Goal: Task Accomplishment & Management: Use online tool/utility

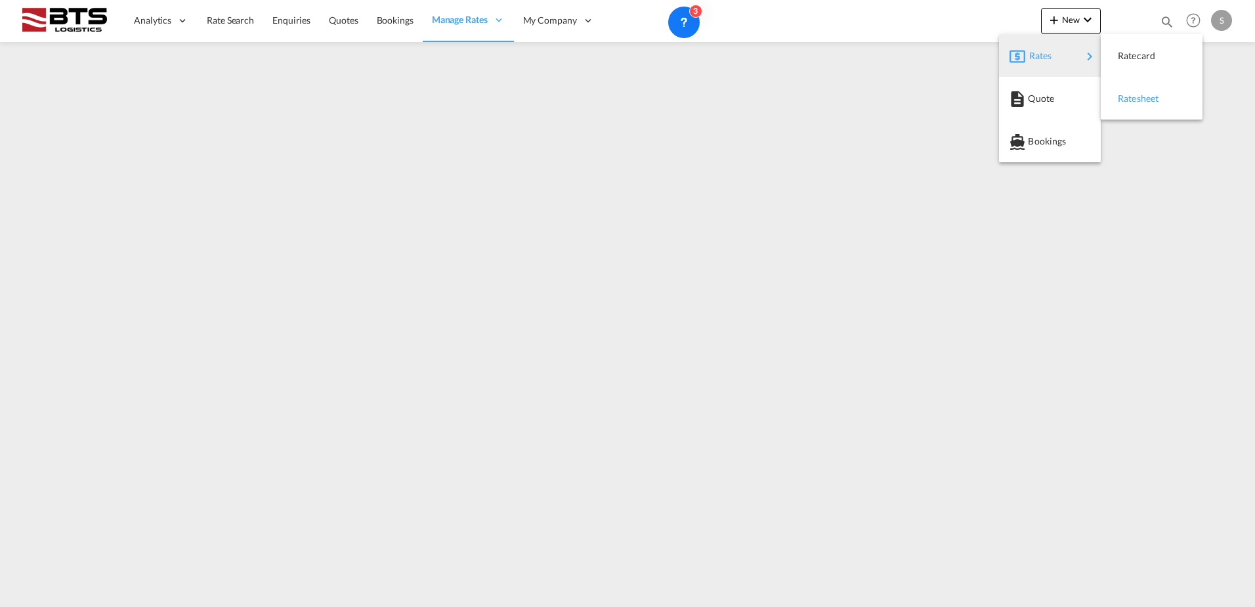
click at [1162, 110] on div "Ratesheet" at bounding box center [1142, 98] width 49 height 33
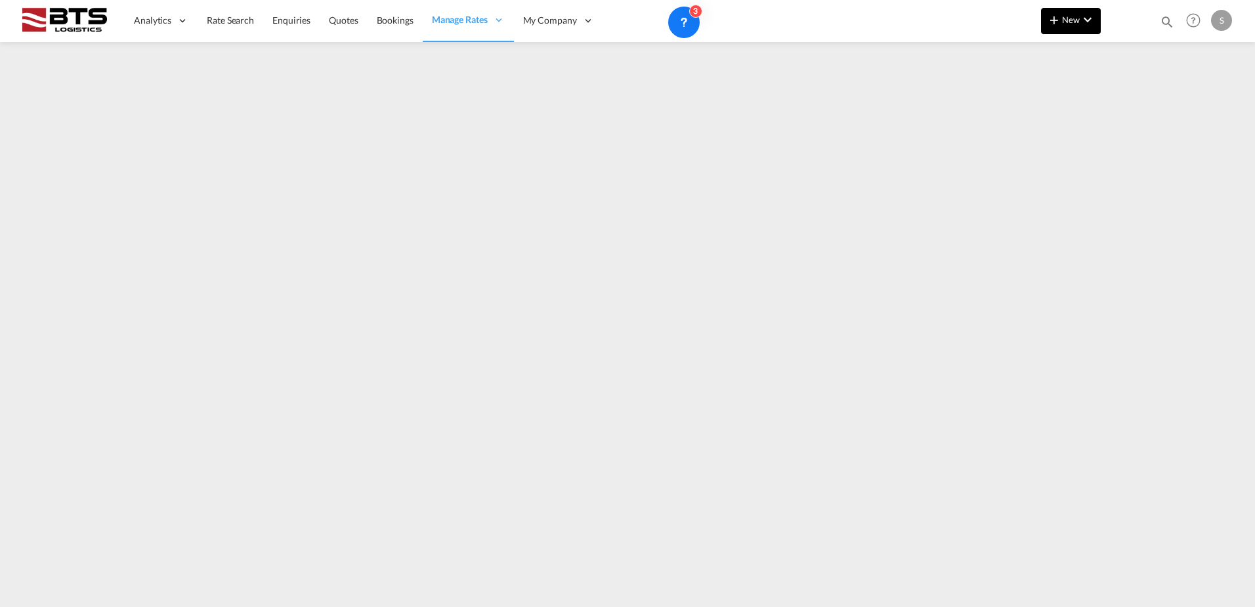
click at [1063, 24] on span "New" at bounding box center [1071, 19] width 49 height 11
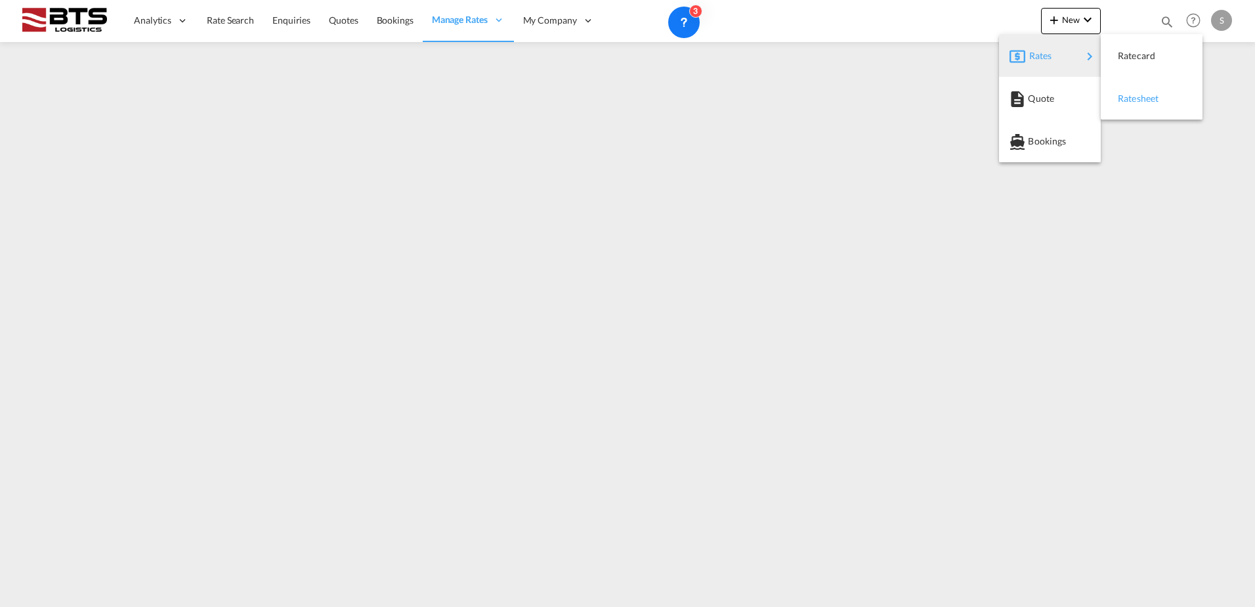
click at [1132, 97] on span "Ratesheet" at bounding box center [1125, 98] width 14 height 26
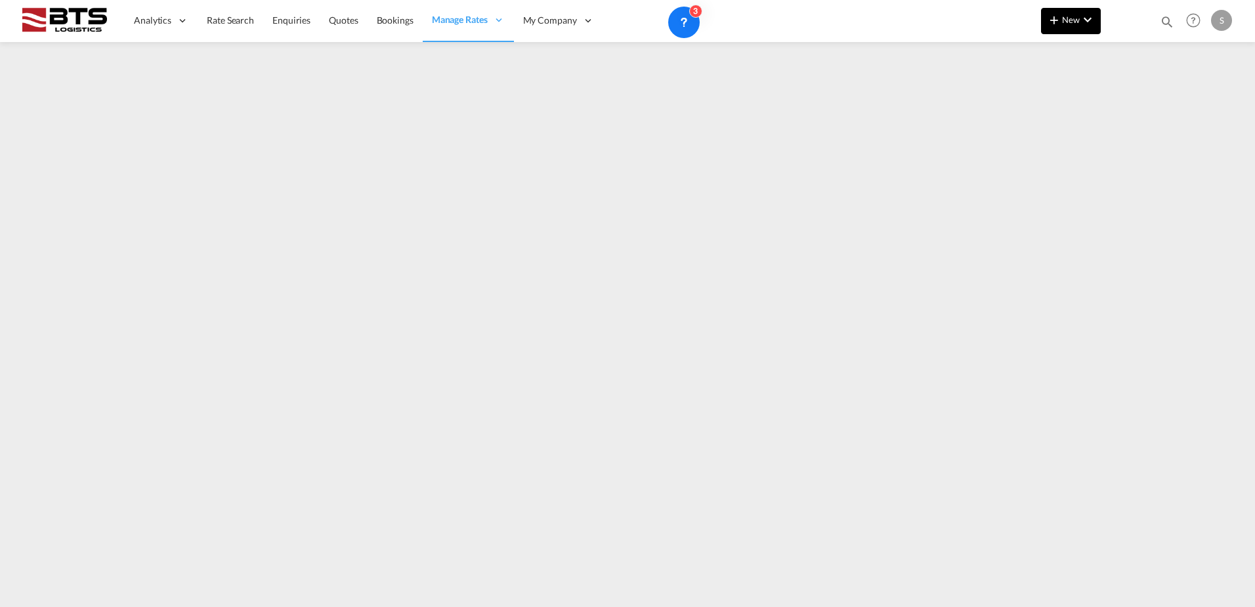
click at [1070, 29] on button "New" at bounding box center [1071, 21] width 60 height 26
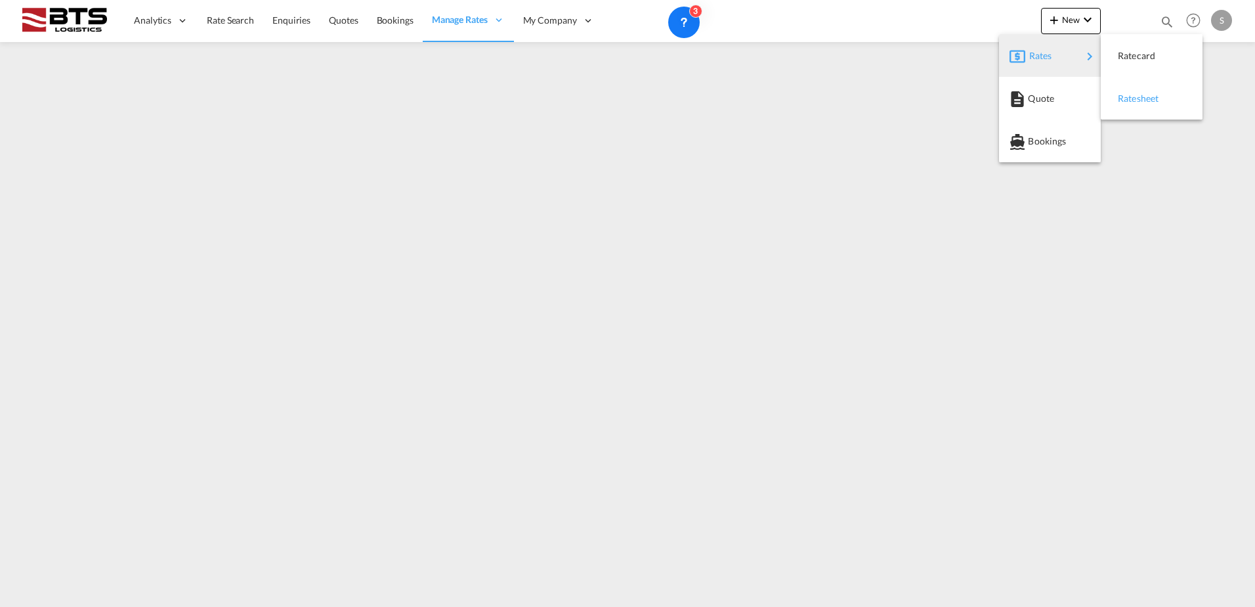
click at [1132, 98] on span "Ratesheet" at bounding box center [1125, 98] width 14 height 26
